Goal: Transaction & Acquisition: Purchase product/service

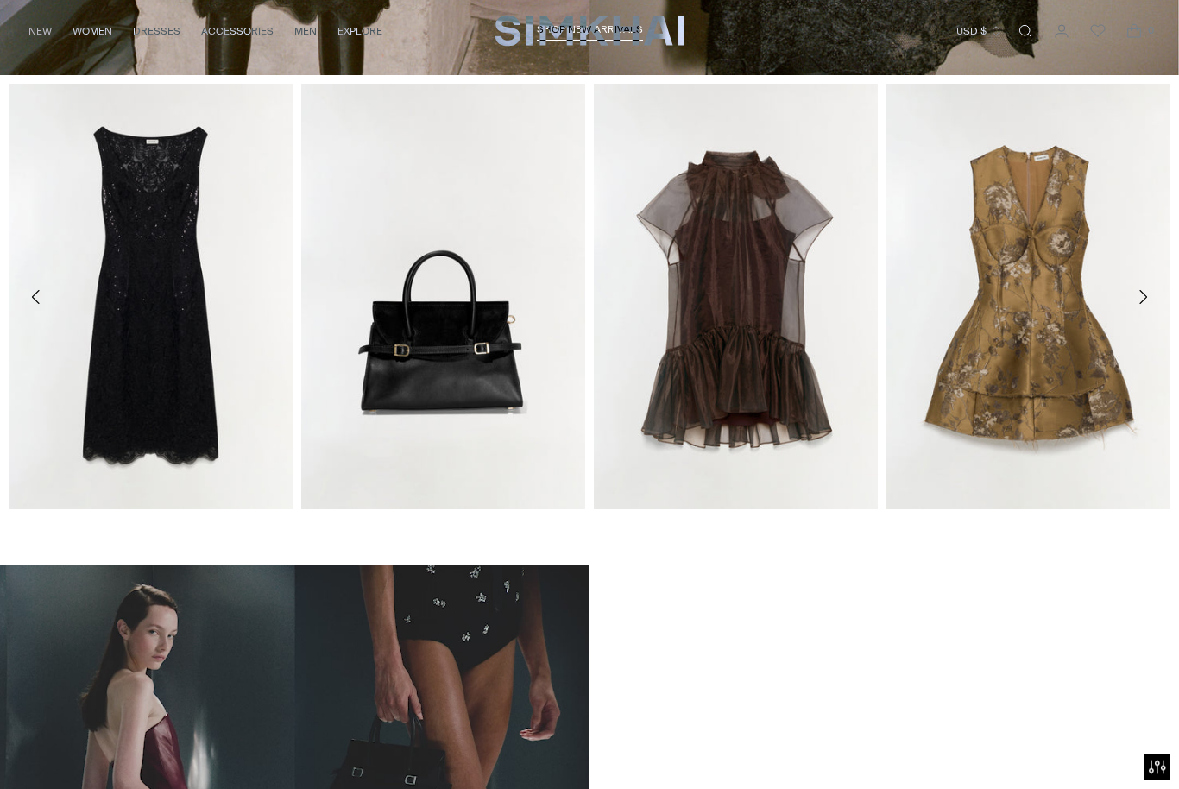
scroll to position [627, 0]
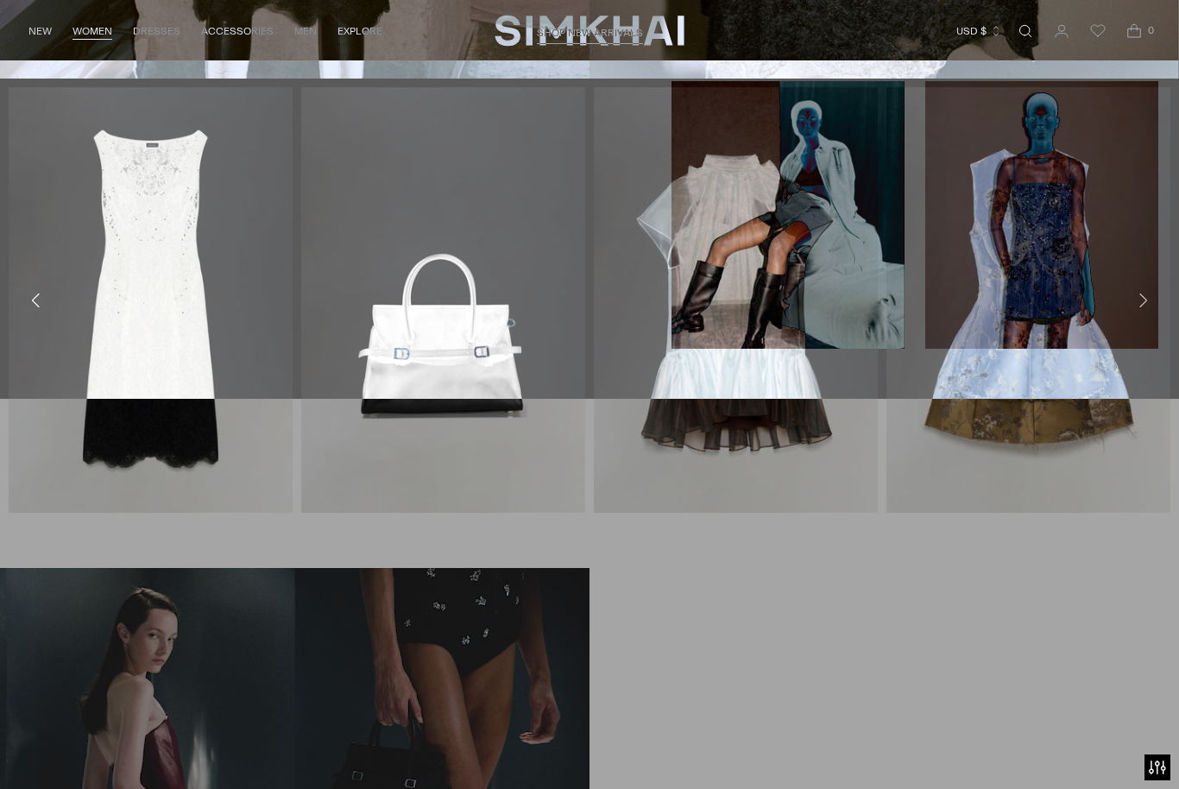
click at [66, 148] on link "Best Sellers" at bounding box center [57, 144] width 73 height 12
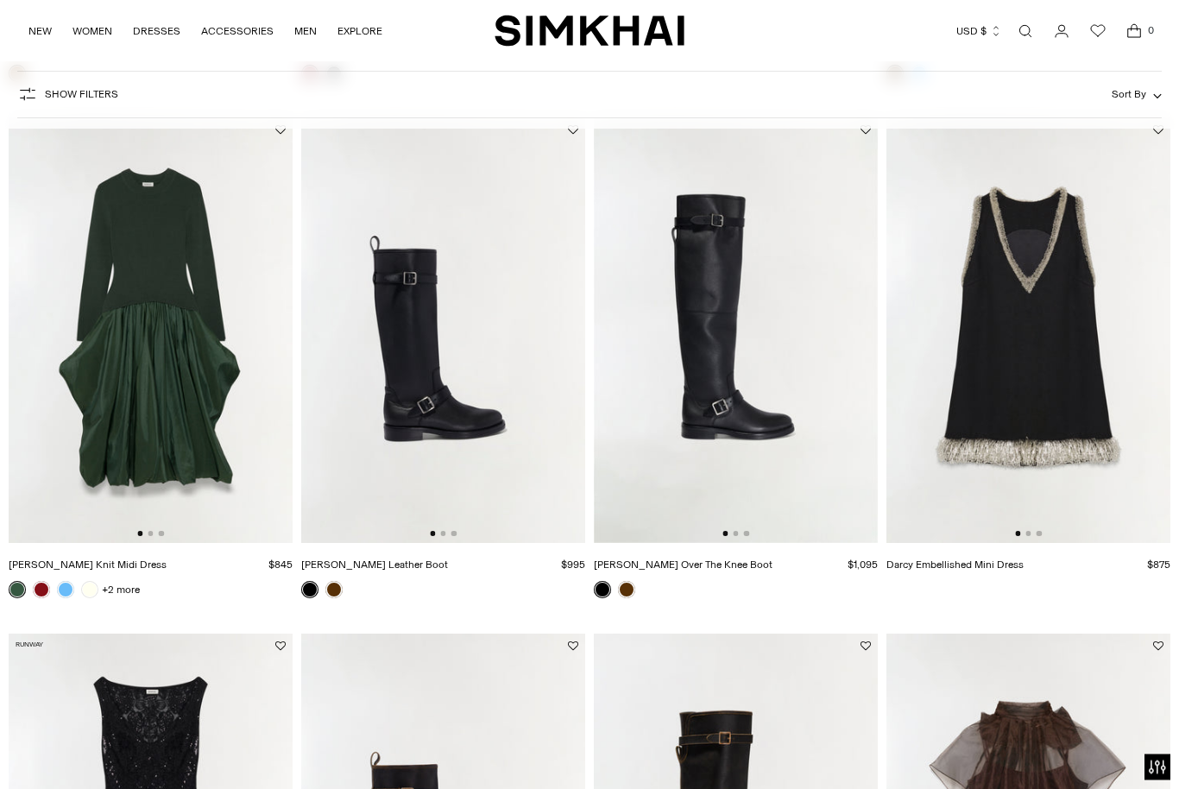
scroll to position [1157, 0]
click at [1136, 420] on img at bounding box center [1028, 330] width 284 height 426
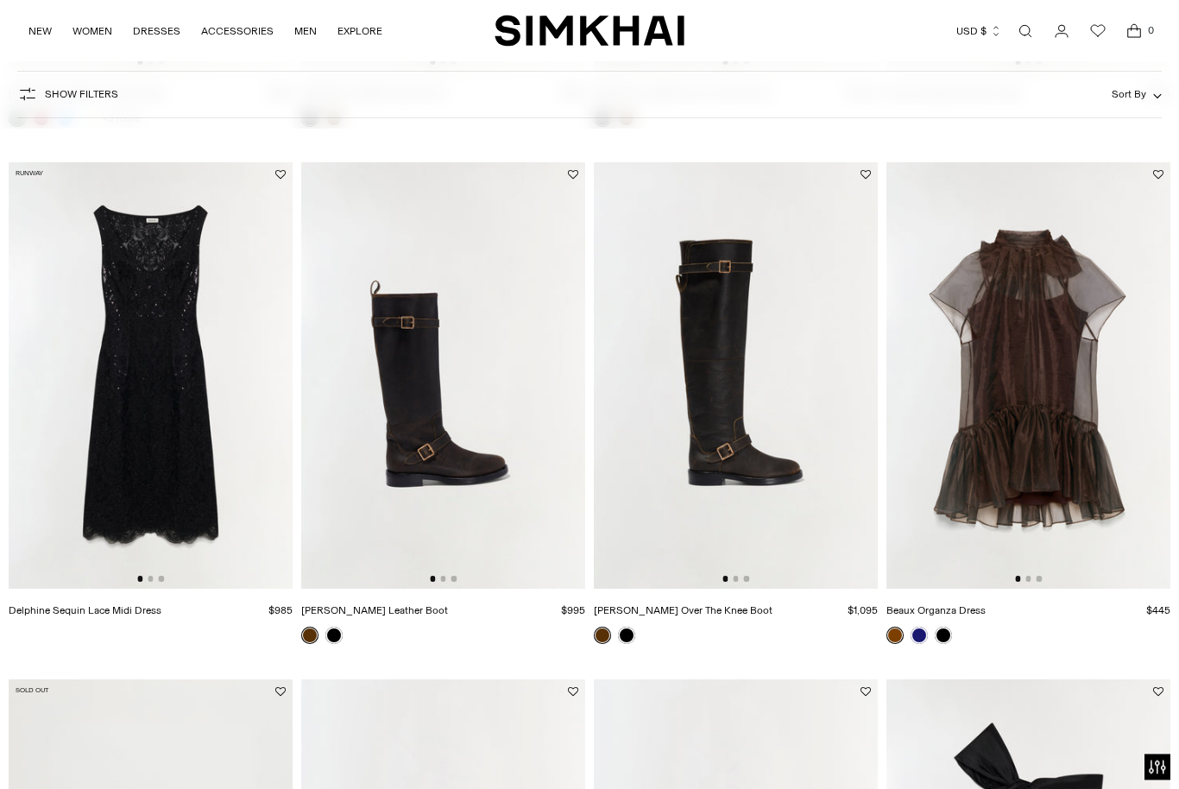
scroll to position [1628, 0]
click at [1105, 499] on img at bounding box center [1028, 375] width 284 height 426
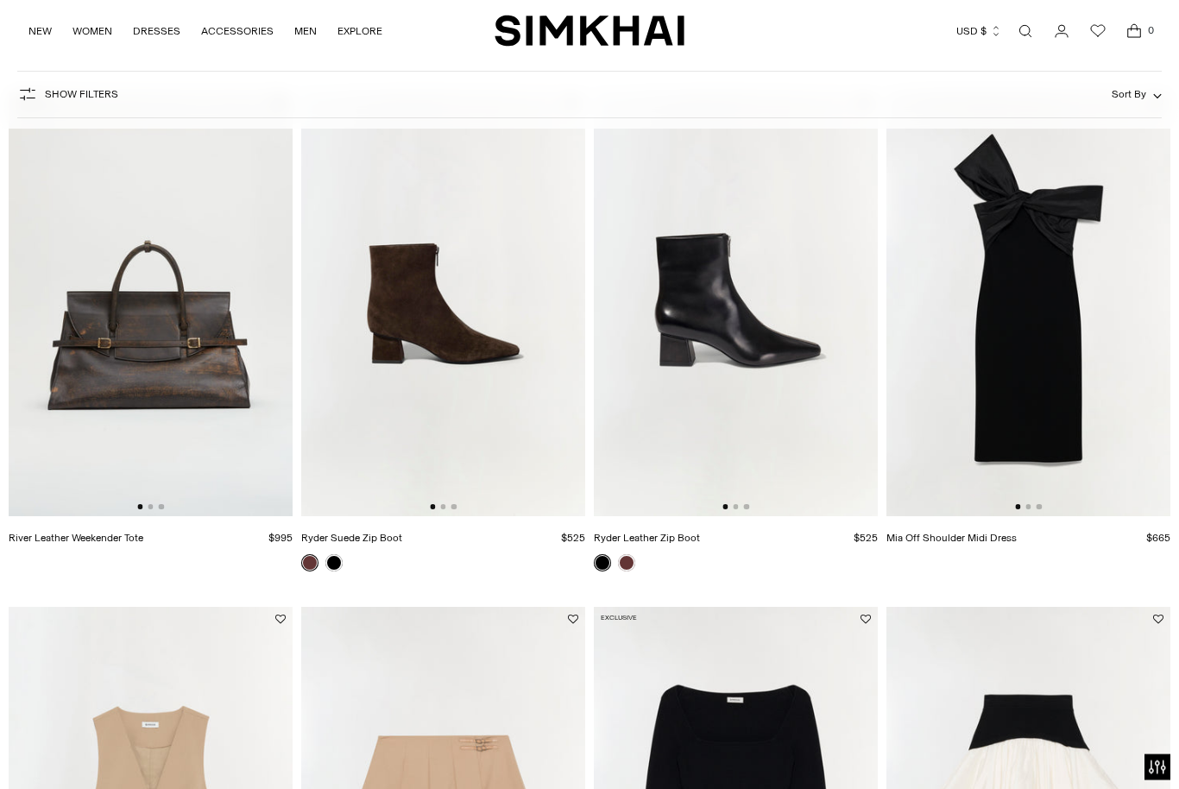
scroll to position [2217, 0]
click at [1109, 464] on img at bounding box center [1028, 304] width 284 height 426
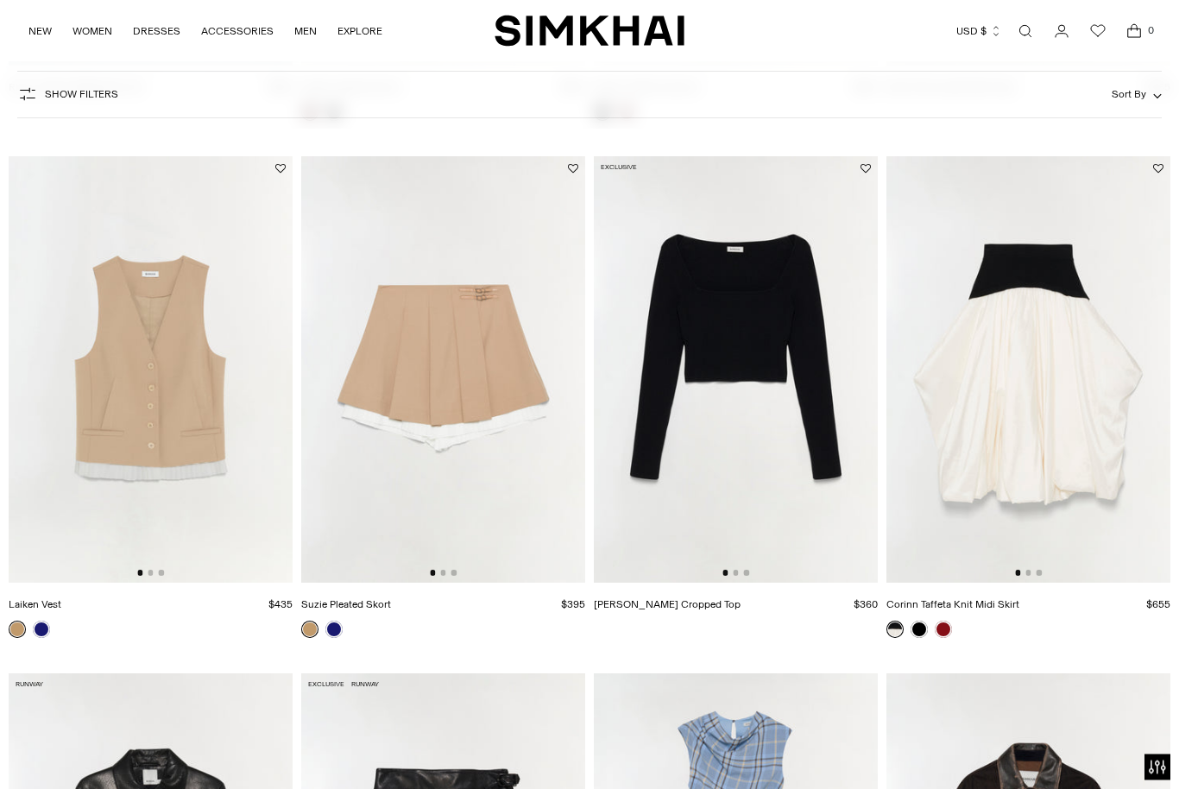
scroll to position [2672, 0]
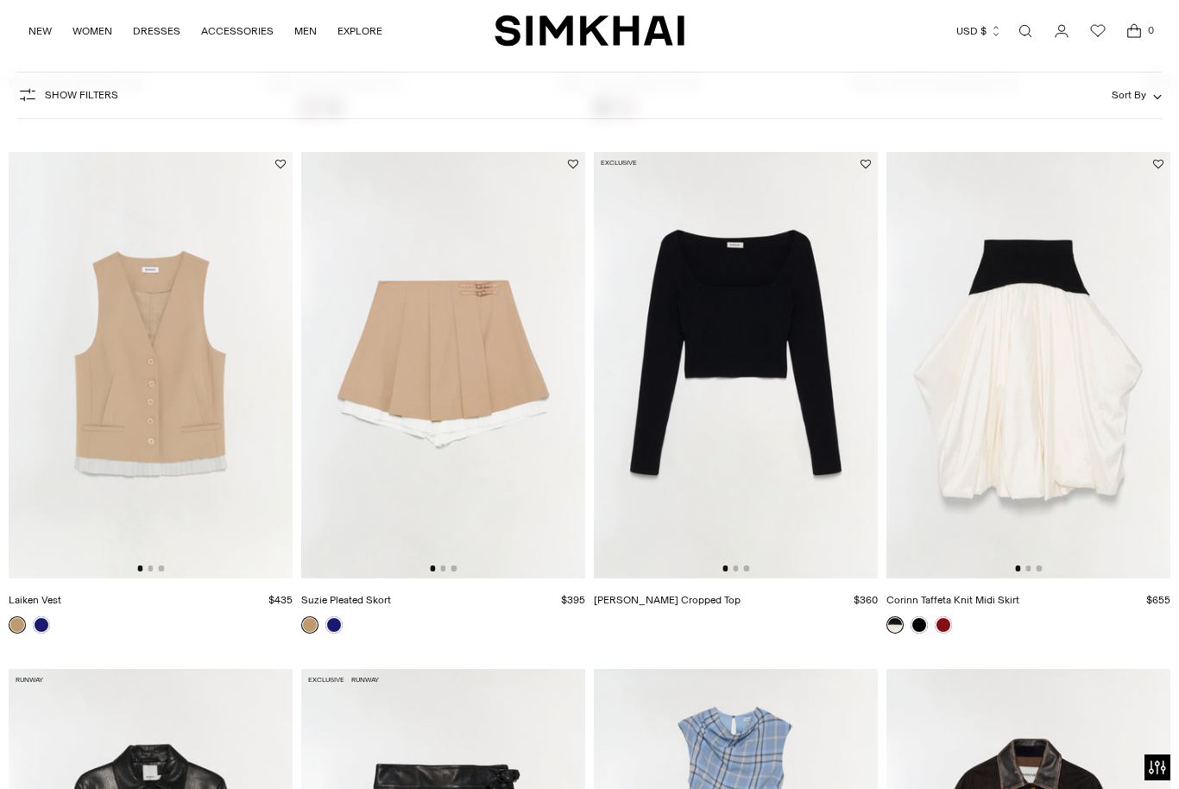
click at [89, 377] on img at bounding box center [151, 365] width 284 height 426
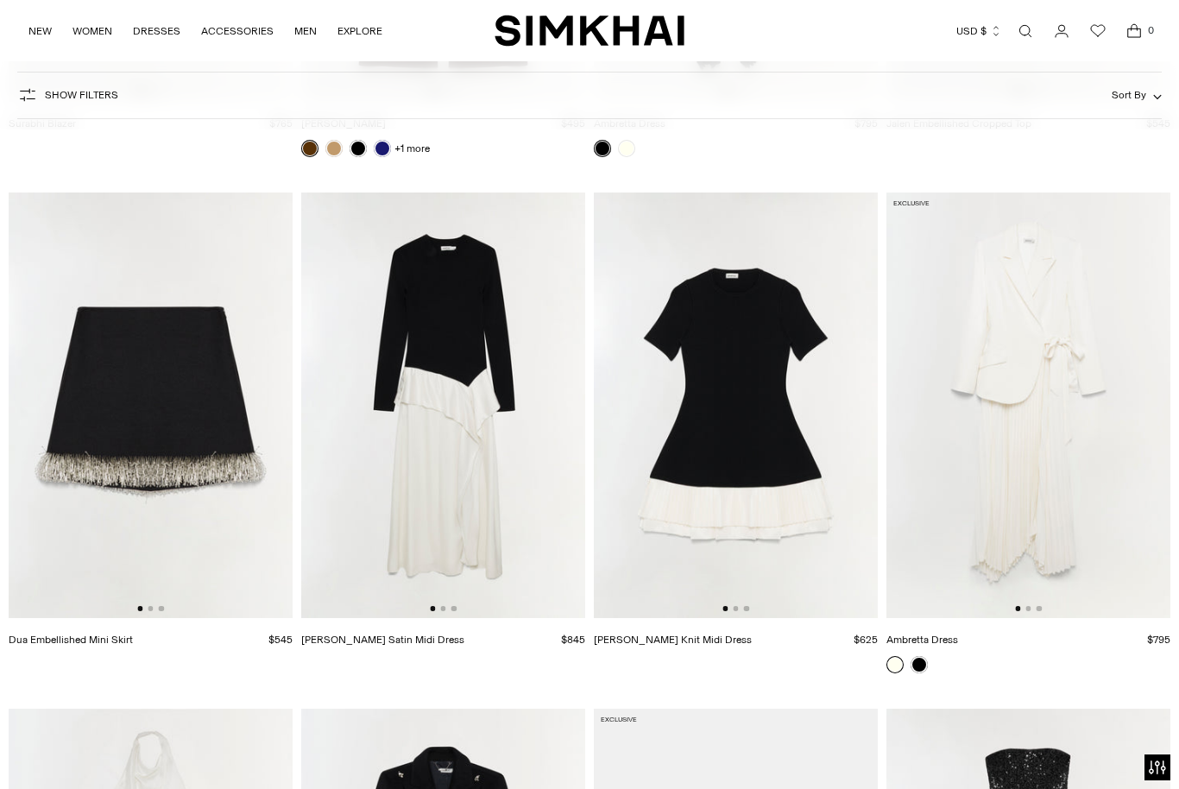
scroll to position [0, 0]
click at [737, 609] on button "Go to slide 2" at bounding box center [735, 608] width 5 height 5
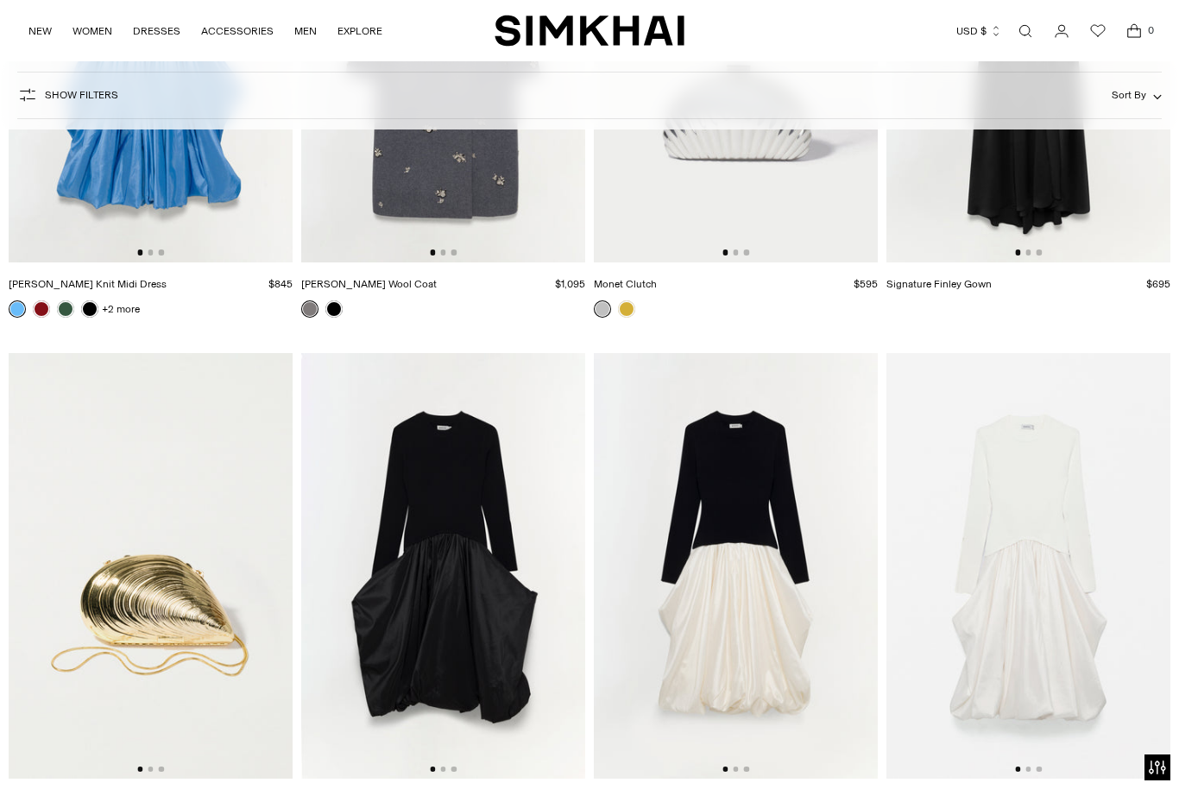
scroll to position [8153, 0]
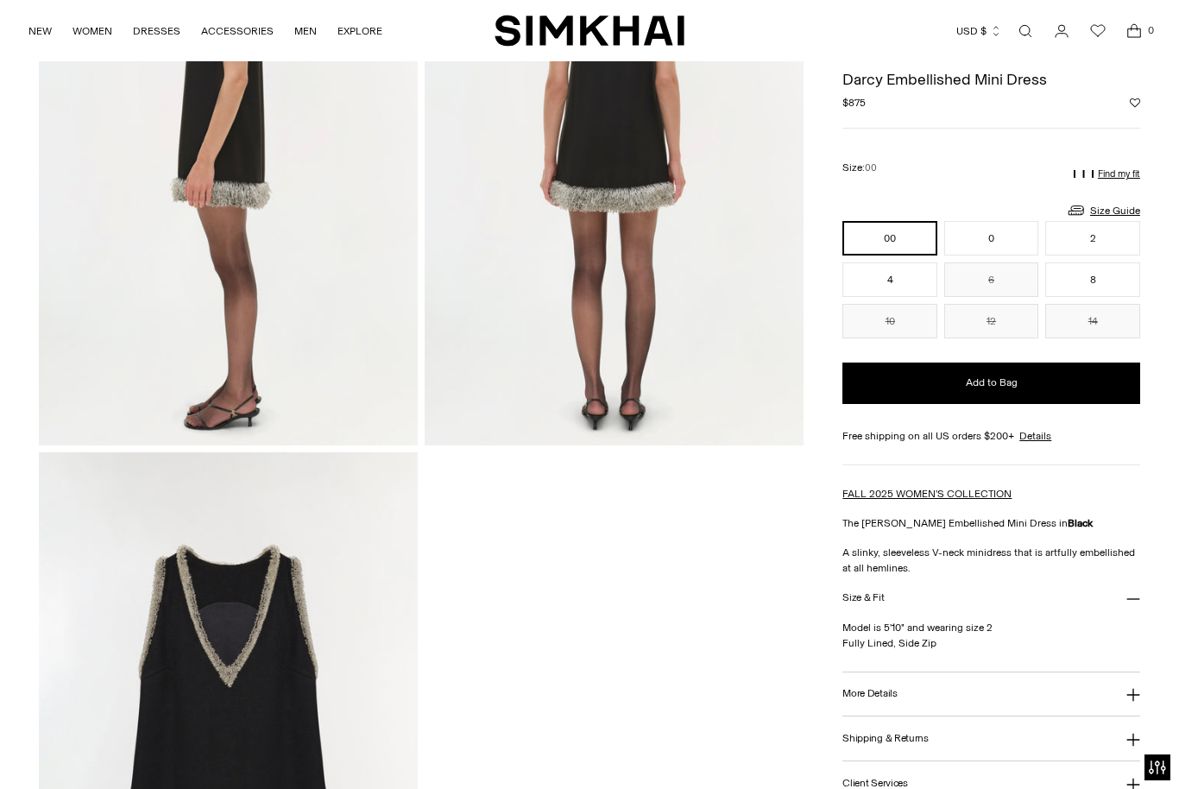
scroll to position [1366, 0]
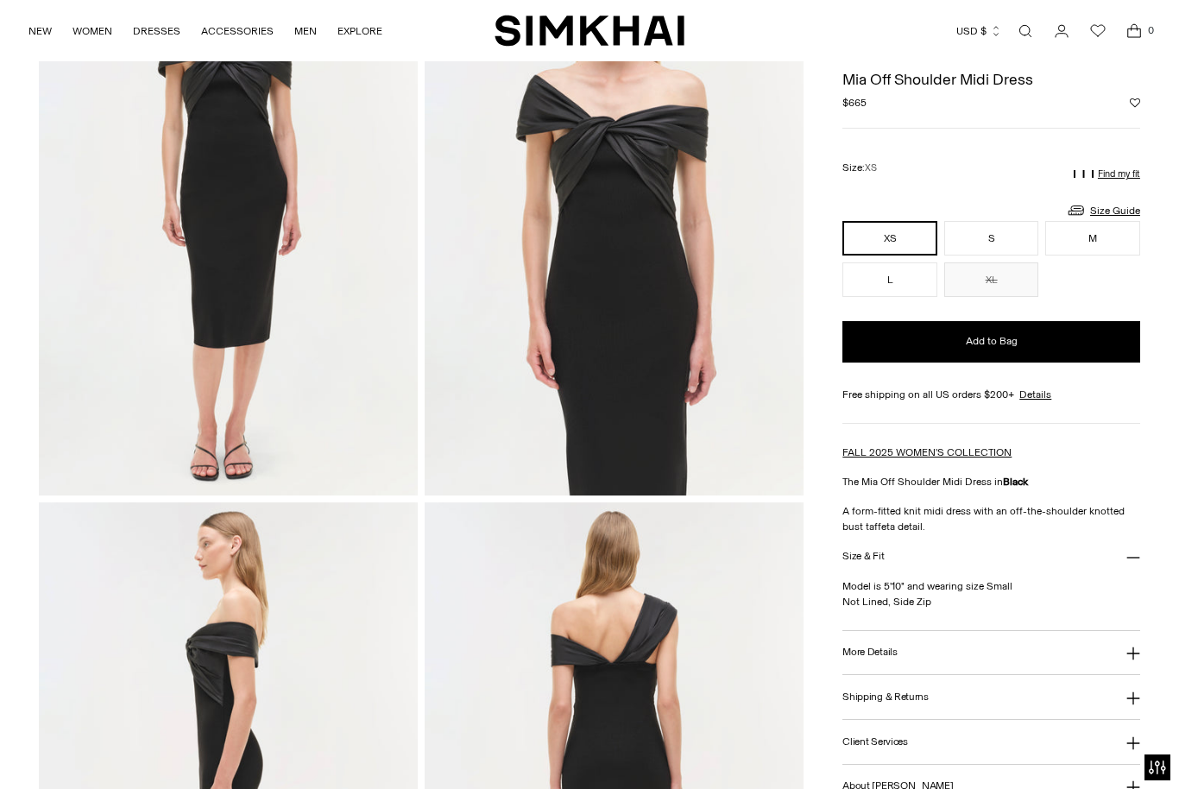
scroll to position [188, 0]
